Goal: Transaction & Acquisition: Download file/media

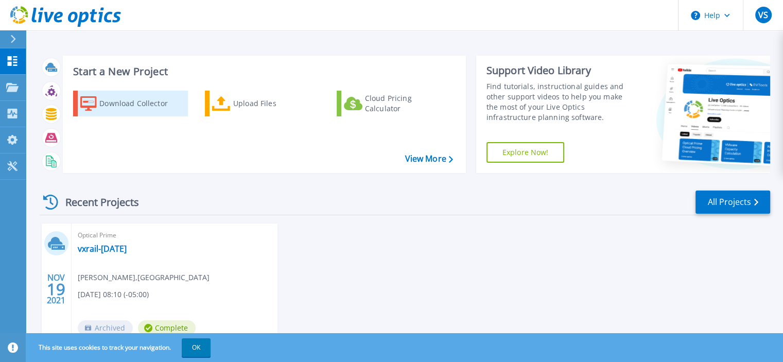
click at [146, 103] on div "Download Collector" at bounding box center [140, 103] width 82 height 21
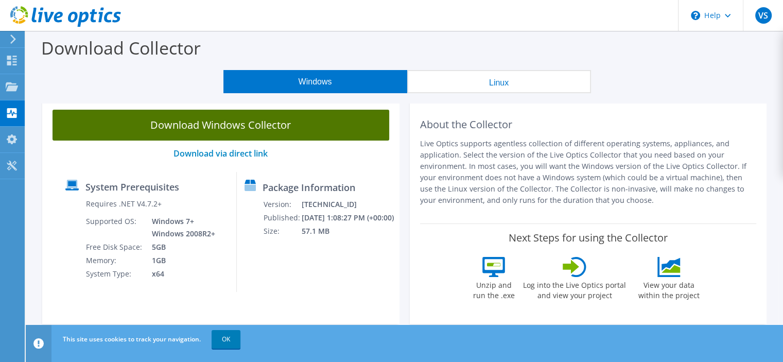
click at [202, 133] on link "Download Windows Collector" at bounding box center [221, 125] width 337 height 31
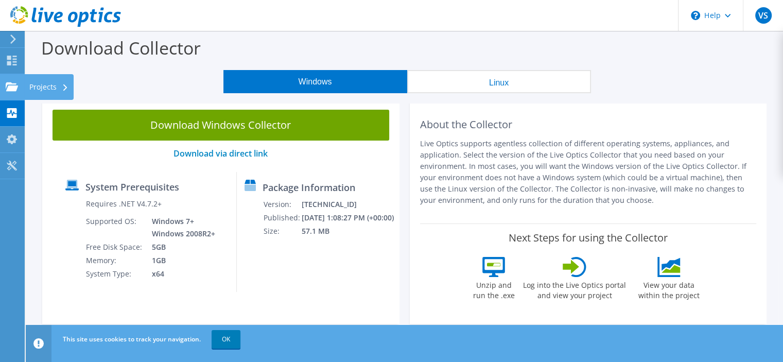
click at [14, 90] on use at bounding box center [12, 86] width 12 height 9
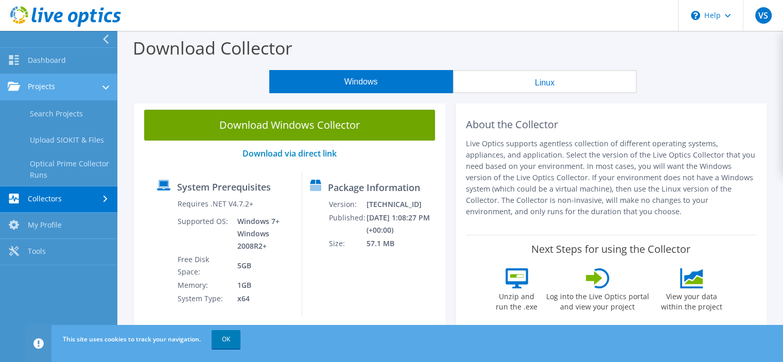
click at [71, 89] on link "Projects" at bounding box center [58, 87] width 117 height 26
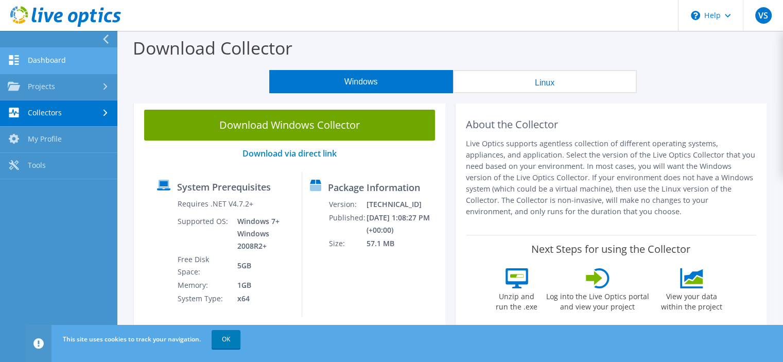
click at [62, 64] on link "Dashboard" at bounding box center [58, 61] width 117 height 26
